Goal: Task Accomplishment & Management: Use online tool/utility

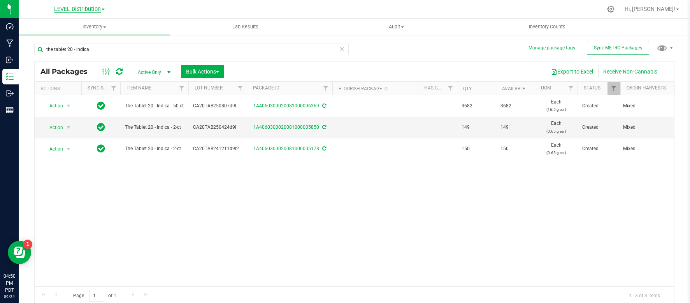
click at [73, 9] on span "LEVEL Distribution" at bounding box center [77, 9] width 47 height 7
click at [71, 51] on link "LEVEL Manufacturing" at bounding box center [80, 48] width 114 height 11
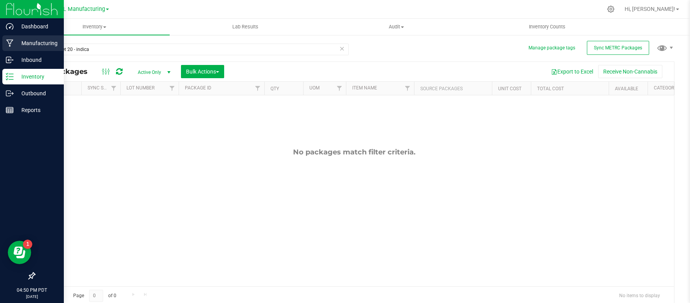
click at [30, 46] on p "Manufacturing" at bounding box center [37, 43] width 47 height 9
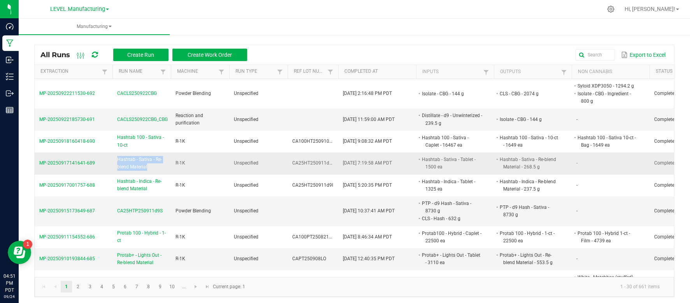
drag, startPoint x: 151, startPoint y: 168, endPoint x: 117, endPoint y: 158, distance: 35.8
click at [117, 158] on span "Hashtab - Sativa - Re-blend Material" at bounding box center [141, 163] width 49 height 15
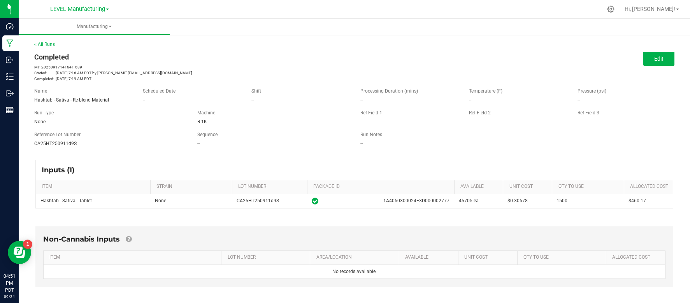
click at [73, 100] on span "Hashtab - Sativa - Re-blend Material" at bounding box center [71, 99] width 75 height 5
copy span "Hashtab - Sativa - Re-blend Material"
click at [42, 45] on link "< All Runs" at bounding box center [44, 44] width 21 height 5
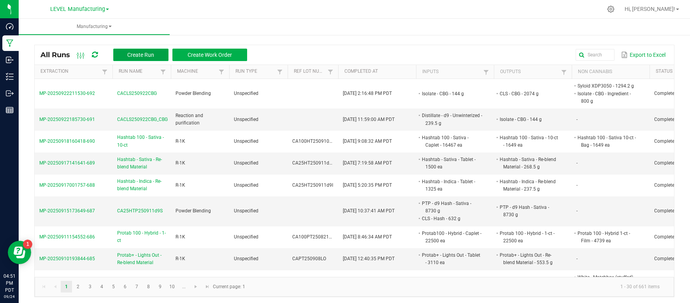
click at [127, 53] on button "Create Run" at bounding box center [140, 55] width 55 height 12
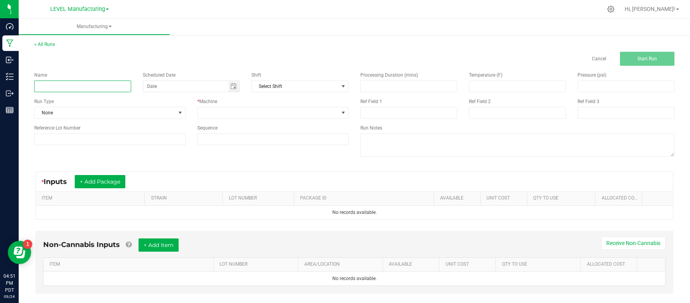
click at [92, 88] on input at bounding box center [82, 87] width 97 height 12
paste input "Hashtab - Sativa - Re-blend Material"
click at [46, 86] on input "Hashtab - Sativa - Re-blend Material" at bounding box center [82, 87] width 97 height 12
type input "Protab - CBG - Re-blend Material"
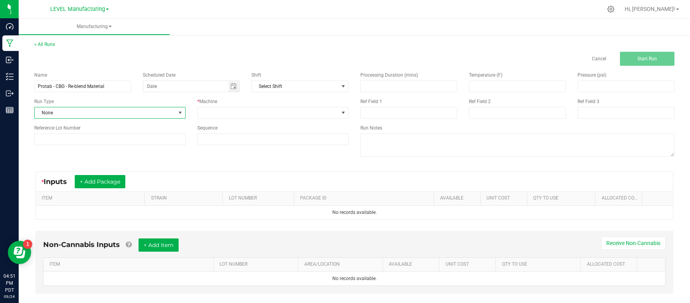
click at [177, 114] on span at bounding box center [180, 113] width 6 height 6
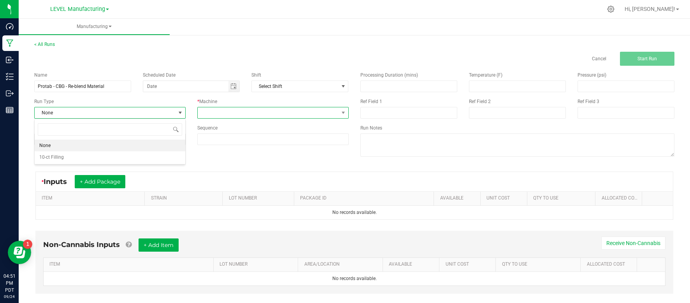
click at [217, 115] on span at bounding box center [268, 112] width 141 height 11
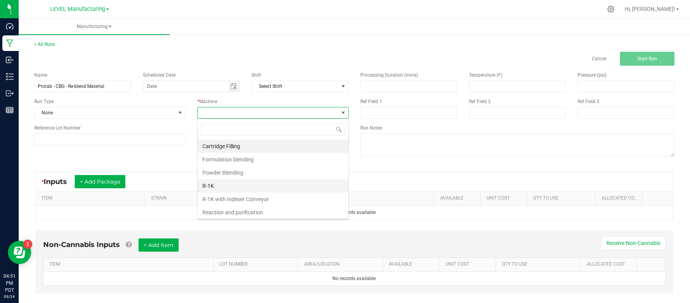
click at [209, 187] on li "R-1K" at bounding box center [273, 185] width 151 height 13
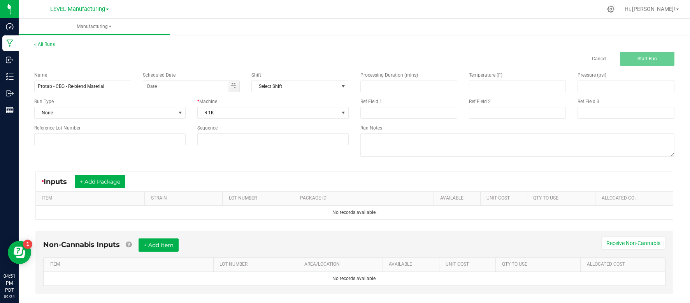
click at [149, 151] on div "Name Protab - CBG - Re-blend Material Scheduled Date Shift Select Shift Run Typ…" at bounding box center [354, 115] width 652 height 99
click at [138, 141] on input at bounding box center [109, 139] width 151 height 12
paste input "CA25PT250922CBG"
type input "CA25PT250922CBG"
click at [116, 175] on button "+ Add Package" at bounding box center [100, 181] width 51 height 13
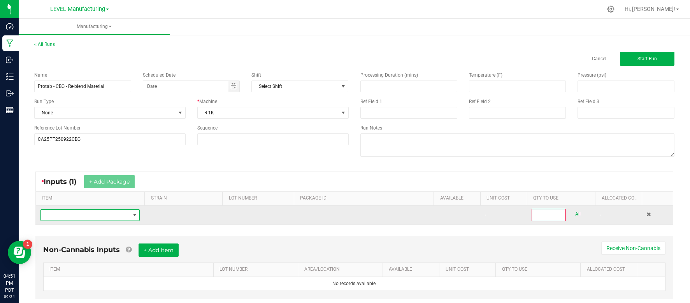
click at [94, 215] on span "NO DATA FOUND" at bounding box center [85, 215] width 89 height 11
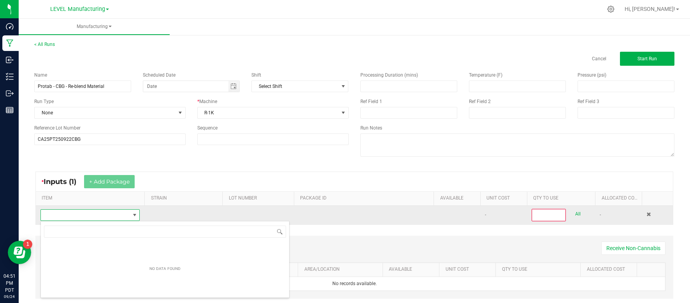
scroll to position [12, 100]
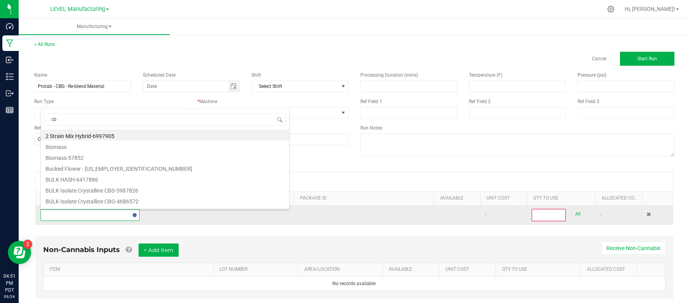
type input "cbg"
type input "0"
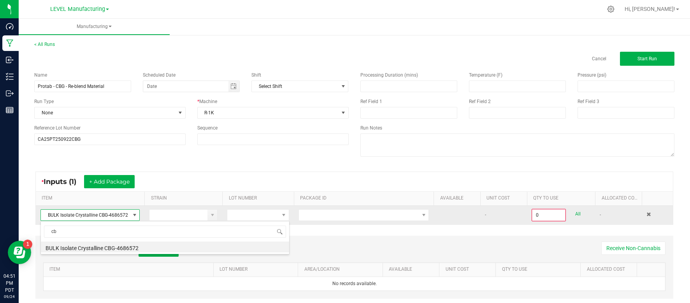
type input "c"
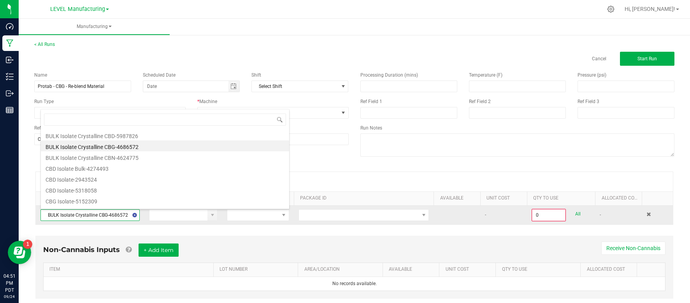
scroll to position [0, 0]
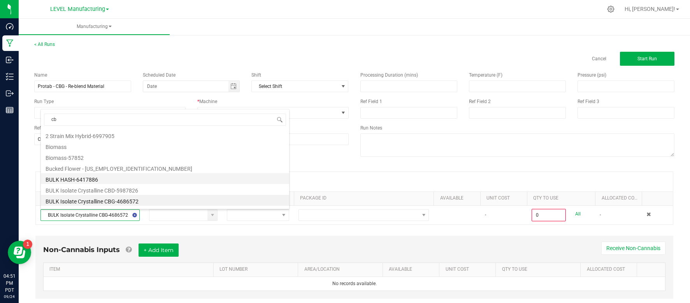
type input "cbg"
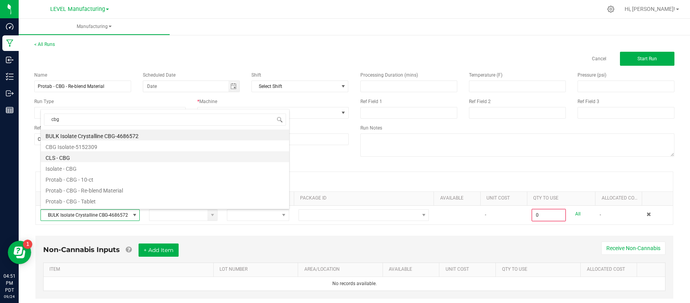
scroll to position [9, 0]
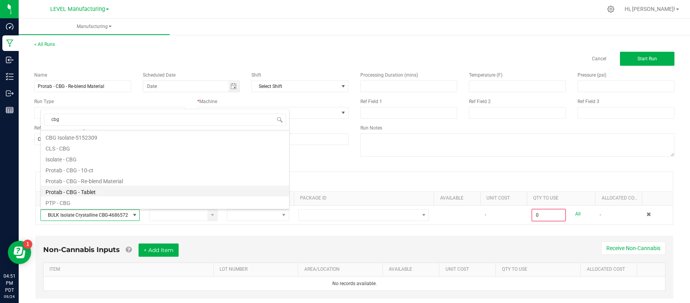
click at [93, 192] on li "Protab - CBG - Tablet" at bounding box center [165, 191] width 248 height 11
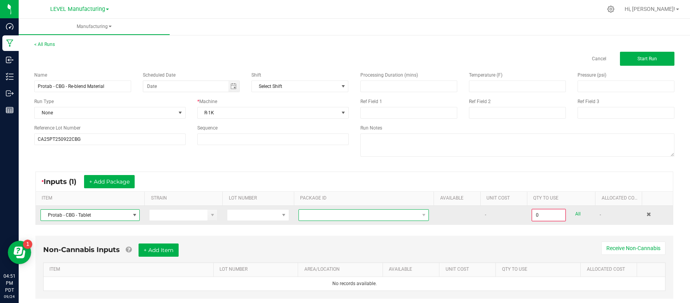
click at [316, 210] on span at bounding box center [359, 215] width 120 height 11
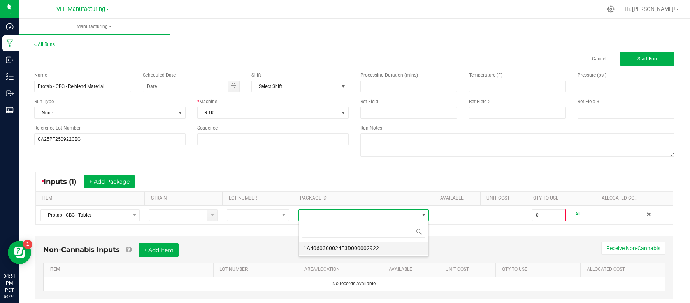
click at [321, 249] on li "1A4060300024E3D000002922" at bounding box center [364, 248] width 130 height 13
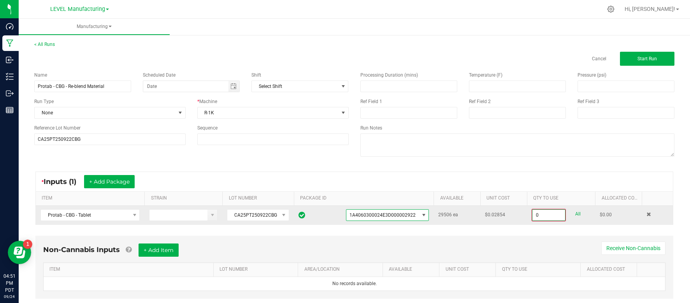
click at [546, 218] on input "0" at bounding box center [548, 215] width 33 height 11
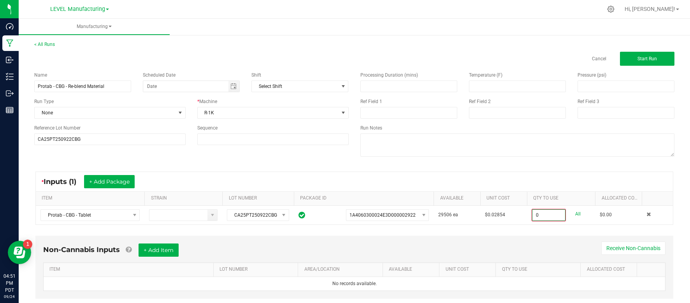
paste input "572"
type input "572 ea"
click at [423, 245] on div "Non-Cannabis Inputs + Add Item Receive Non-Cannabis" at bounding box center [354, 252] width 622 height 19
click at [641, 59] on span "Start Run" at bounding box center [646, 58] width 19 height 5
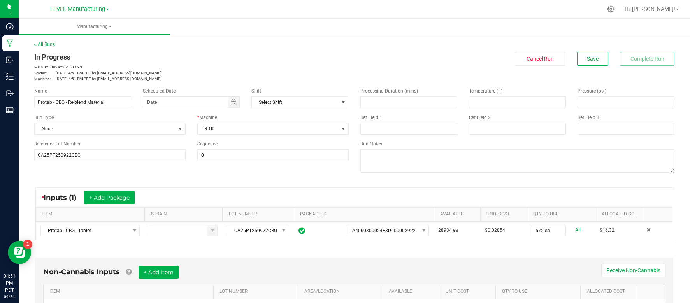
scroll to position [177, 0]
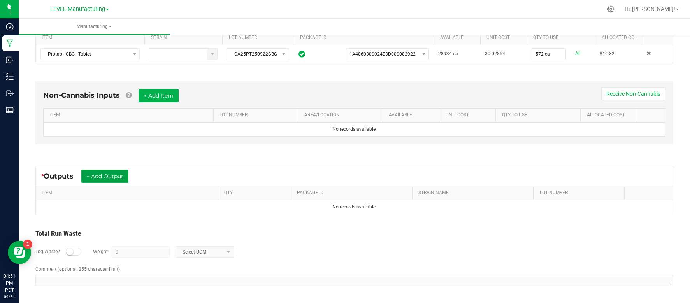
click at [110, 177] on button "+ Add Output" at bounding box center [104, 176] width 47 height 13
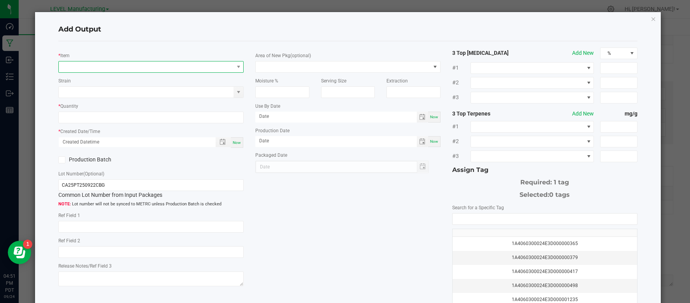
click at [103, 67] on span "NO DATA FOUND" at bounding box center [146, 66] width 175 height 11
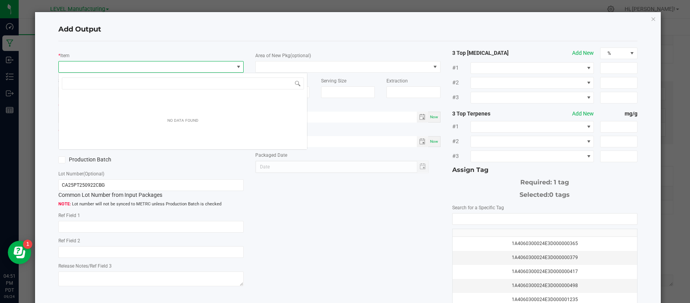
scroll to position [12, 185]
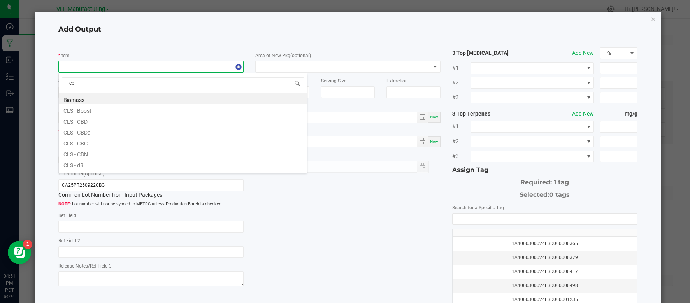
type input "cbg"
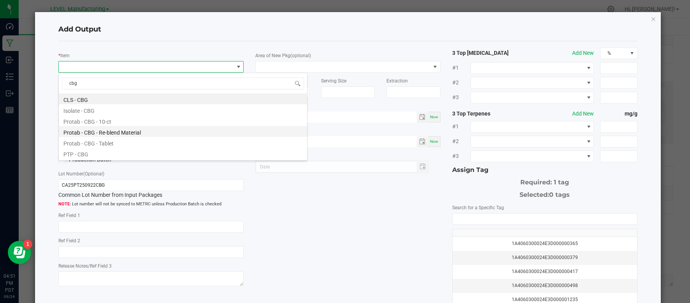
click at [114, 131] on li "Protab - CBG - Re-blend Material" at bounding box center [183, 131] width 248 height 11
type input "0.0000 g"
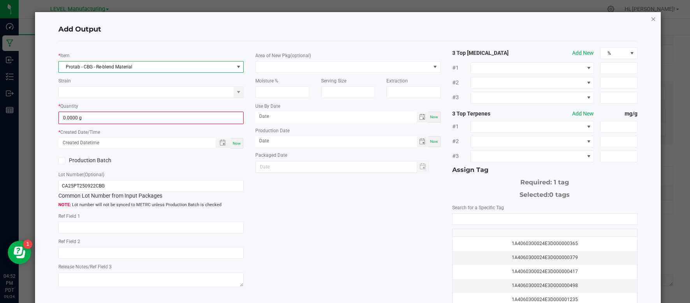
click at [651, 18] on icon "button" at bounding box center [652, 18] width 5 height 9
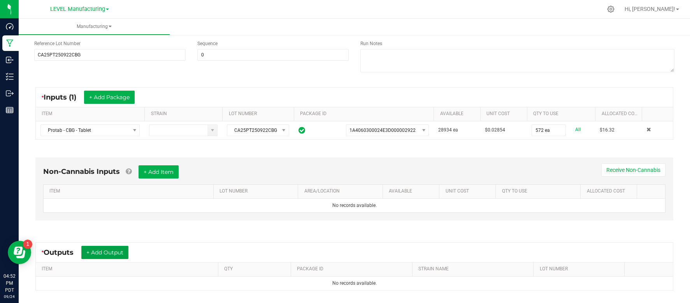
scroll to position [99, 0]
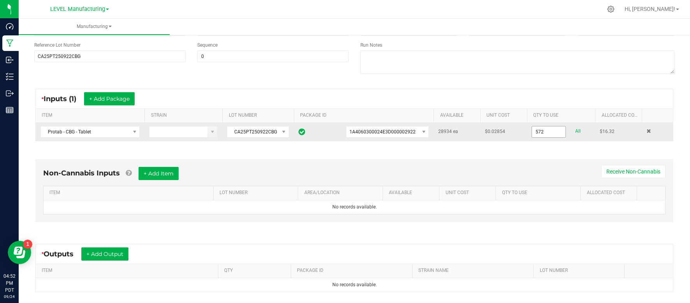
click at [554, 133] on input "572" at bounding box center [548, 131] width 33 height 11
paste input "3257"
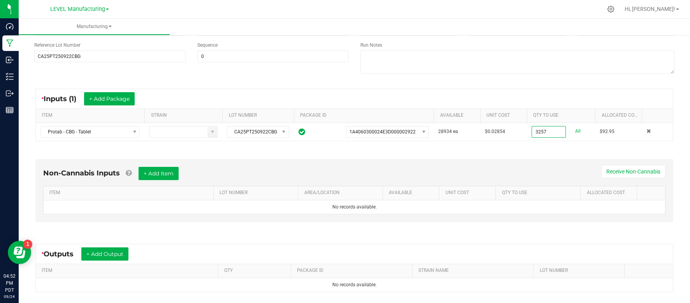
type input "3257 ea"
click at [491, 162] on div "Non-Cannabis Inputs + Add Item Receive Non-Cannabis ITEM LOT NUMBER AREA/LOCATI…" at bounding box center [354, 190] width 638 height 63
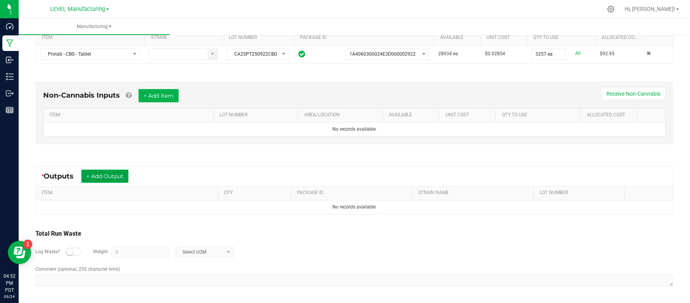
click at [105, 175] on button "+ Add Output" at bounding box center [104, 176] width 47 height 13
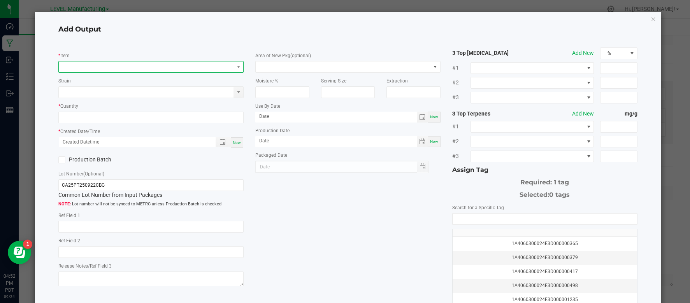
click at [111, 67] on span "NO DATA FOUND" at bounding box center [146, 66] width 175 height 11
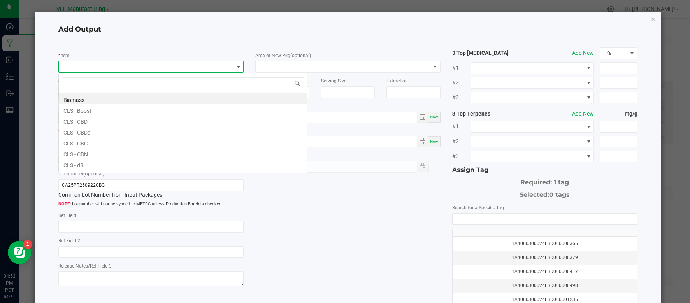
scroll to position [12, 185]
type input "cbg"
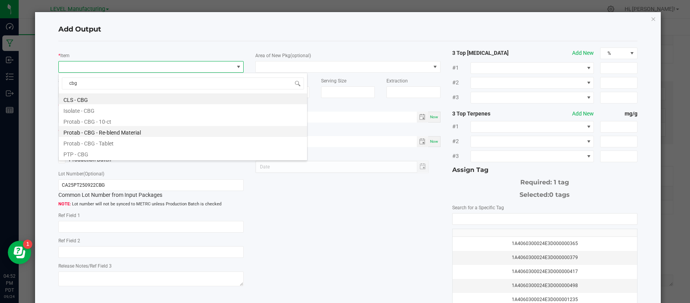
click at [106, 135] on li "Protab - CBG - Re-blend Material" at bounding box center [183, 131] width 248 height 11
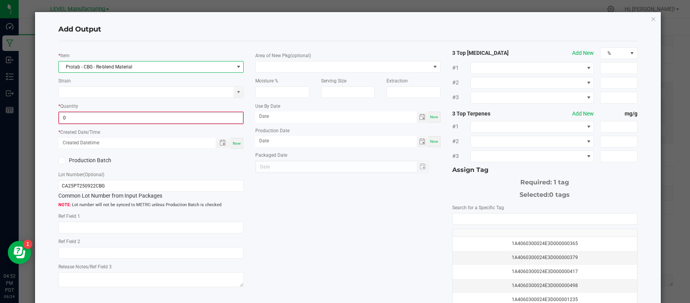
click at [147, 119] on input "0" at bounding box center [151, 117] width 184 height 11
paste input "572"
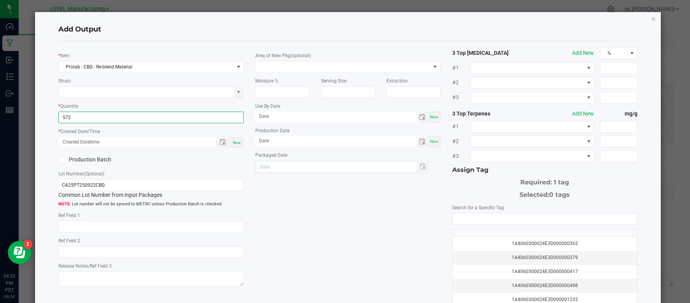
type input "572.0000 g"
click at [241, 142] on div "Now" at bounding box center [237, 142] width 12 height 11
type input "[DATE] 4:52 PM"
type input "[DATE]"
click at [463, 220] on input "NO DATA FOUND" at bounding box center [544, 219] width 184 height 11
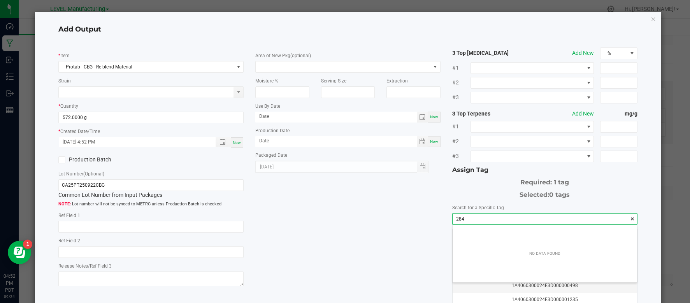
scroll to position [11, 184]
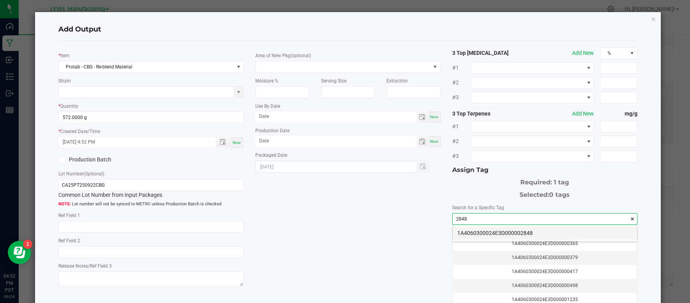
click at [522, 233] on li "1A4060300024E3D000002848" at bounding box center [544, 232] width 184 height 13
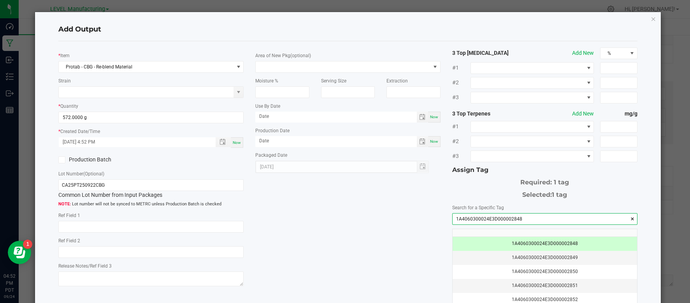
type input "1A4060300024E3D000002848"
click at [365, 224] on div "* Item Protab - CBG - Re-blend Material Strain * Quantity 572.0000 g * Created …" at bounding box center [348, 186] width 590 height 279
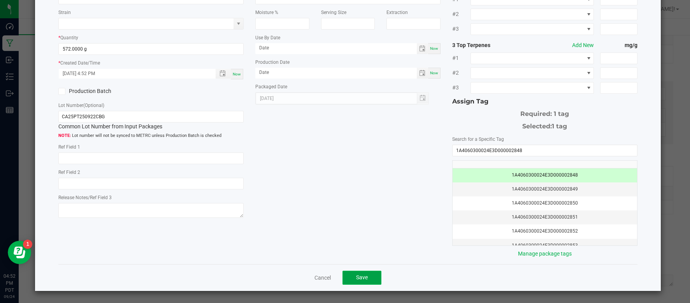
click at [357, 280] on button "Save" at bounding box center [361, 278] width 39 height 14
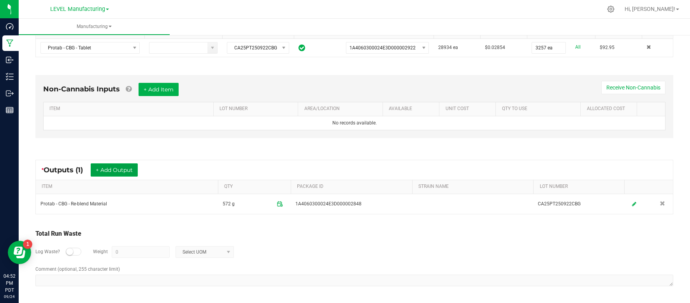
scroll to position [0, 0]
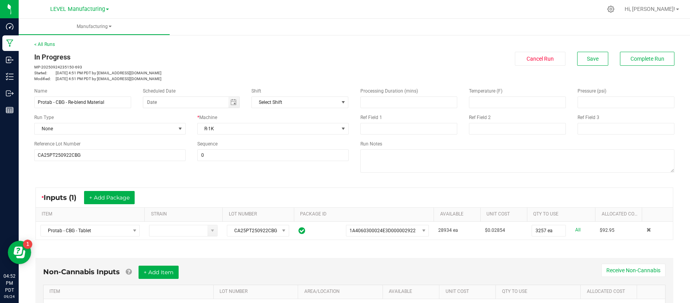
click at [656, 48] on div "< All Runs In Progress MP-20250924235150-693 Started: [DATE] 4:51 PM PDT by [EM…" at bounding box center [354, 61] width 640 height 41
click at [651, 60] on span "Complete Run" at bounding box center [647, 59] width 34 height 6
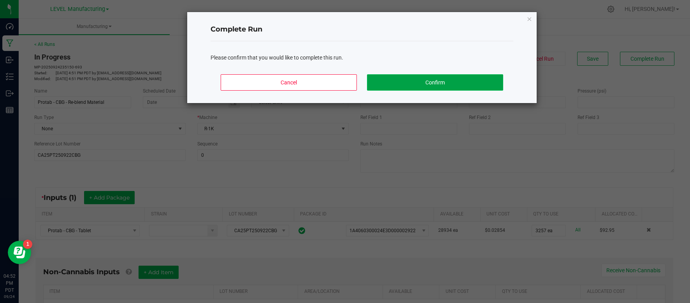
click at [464, 81] on button "Confirm" at bounding box center [435, 82] width 136 height 16
